Goal: Communication & Community: Answer question/provide support

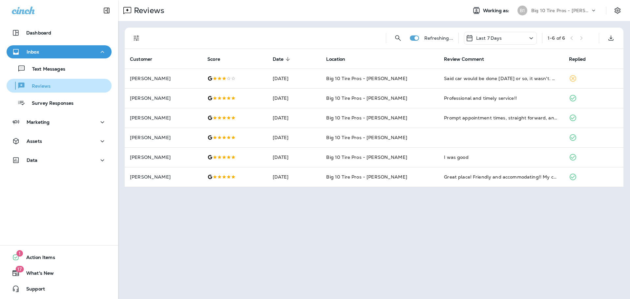
click at [44, 88] on p "Reviews" at bounding box center [37, 86] width 25 height 6
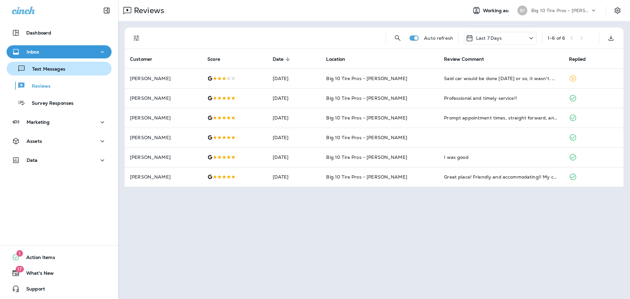
click at [51, 68] on p "Text Messages" at bounding box center [46, 69] width 40 height 6
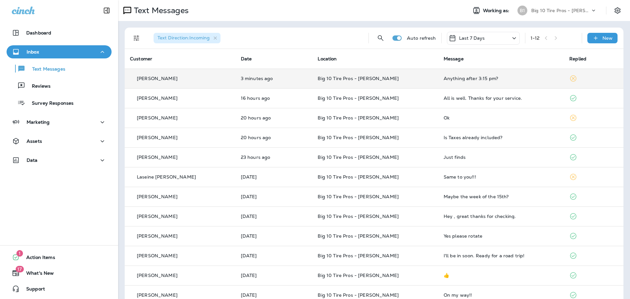
click at [473, 78] on div "Anything after 3:15 pm?" at bounding box center [500, 78] width 115 height 5
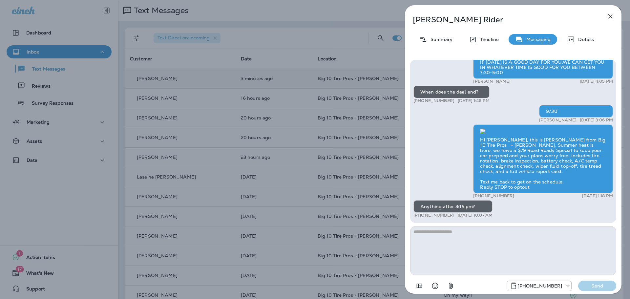
click at [422, 233] on textarea at bounding box center [513, 250] width 206 height 49
type textarea "**********"
click at [596, 287] on p "Send" at bounding box center [597, 286] width 28 height 6
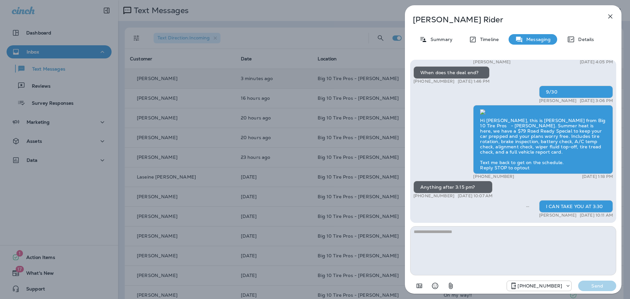
click at [608, 15] on icon "button" at bounding box center [610, 16] width 8 height 8
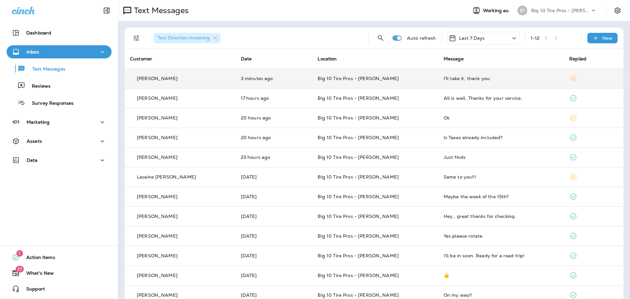
click at [454, 77] on div "I'll take it, thank you." at bounding box center [500, 78] width 115 height 5
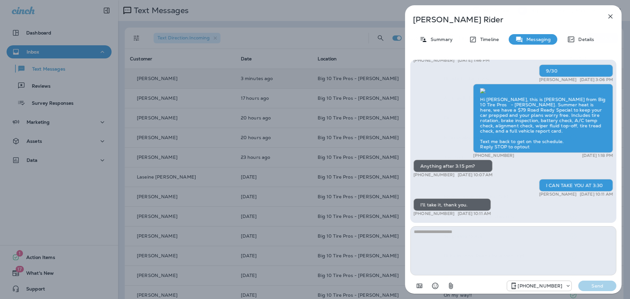
click at [441, 242] on textarea at bounding box center [513, 250] width 206 height 49
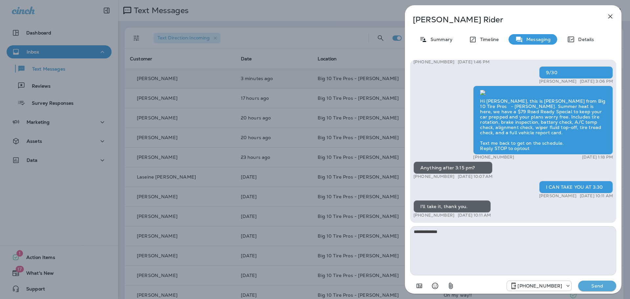
type textarea "**********"
click at [601, 285] on p "Send" at bounding box center [597, 286] width 28 height 6
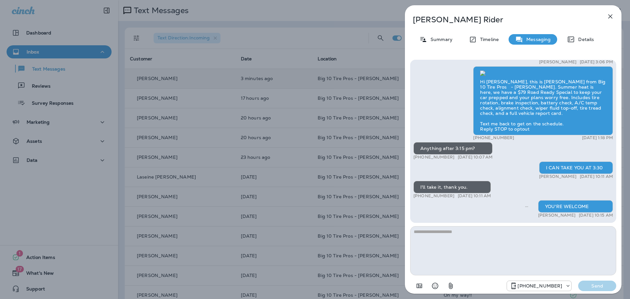
click at [608, 16] on icon "button" at bounding box center [610, 16] width 8 height 8
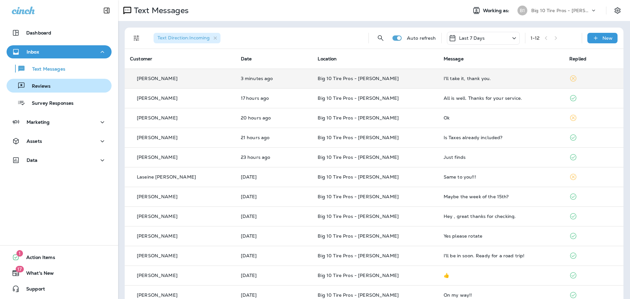
click at [49, 87] on p "Reviews" at bounding box center [37, 86] width 25 height 6
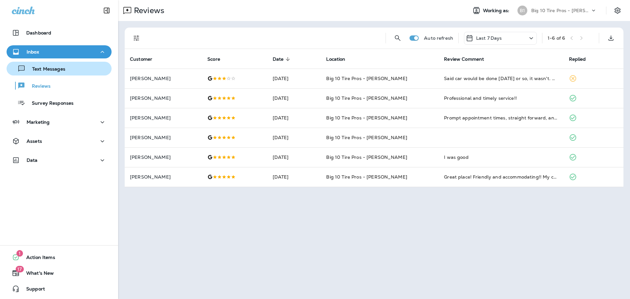
click at [49, 70] on p "Text Messages" at bounding box center [46, 69] width 40 height 6
